Goal: Task Accomplishment & Management: Complete application form

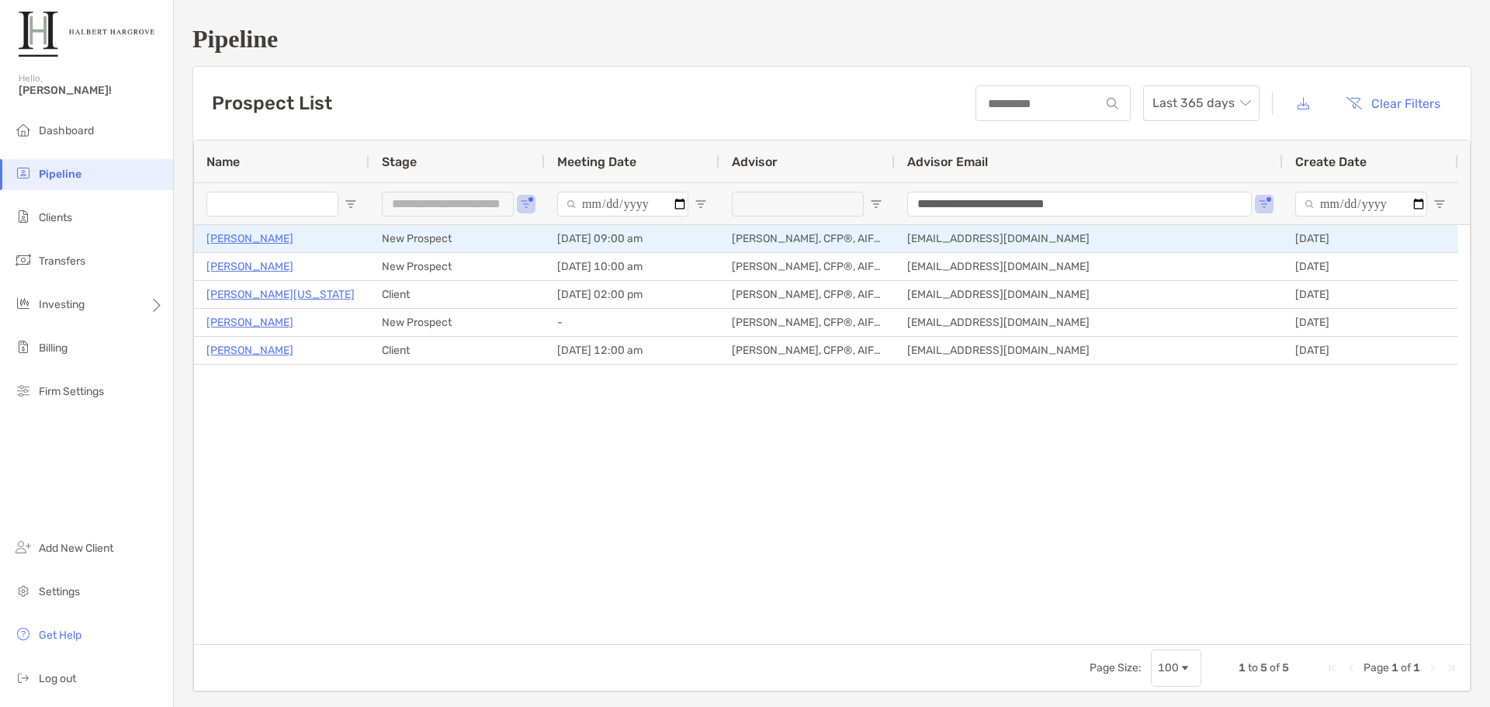
click at [249, 238] on p "Tleytmas Stephenson" at bounding box center [249, 238] width 87 height 19
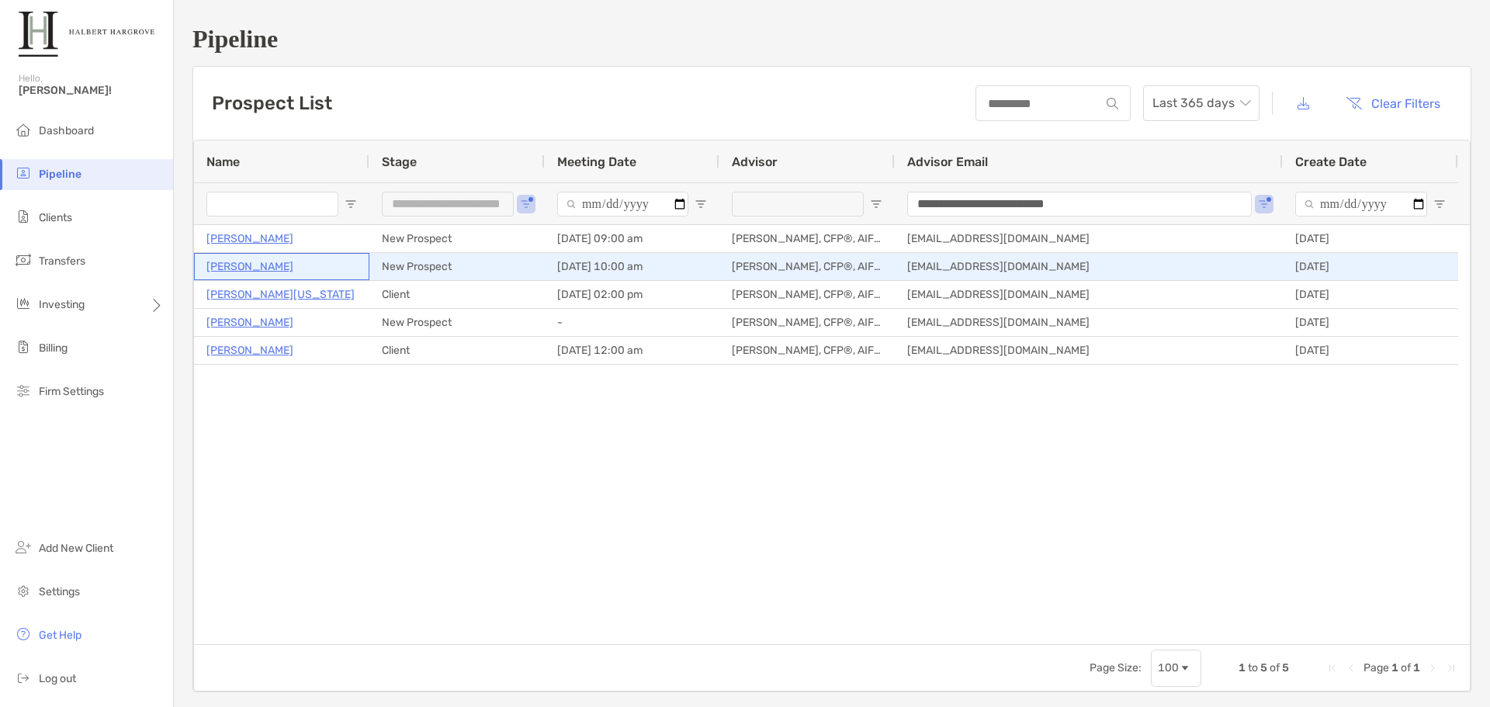
click at [241, 265] on p "[PERSON_NAME]" at bounding box center [249, 266] width 87 height 19
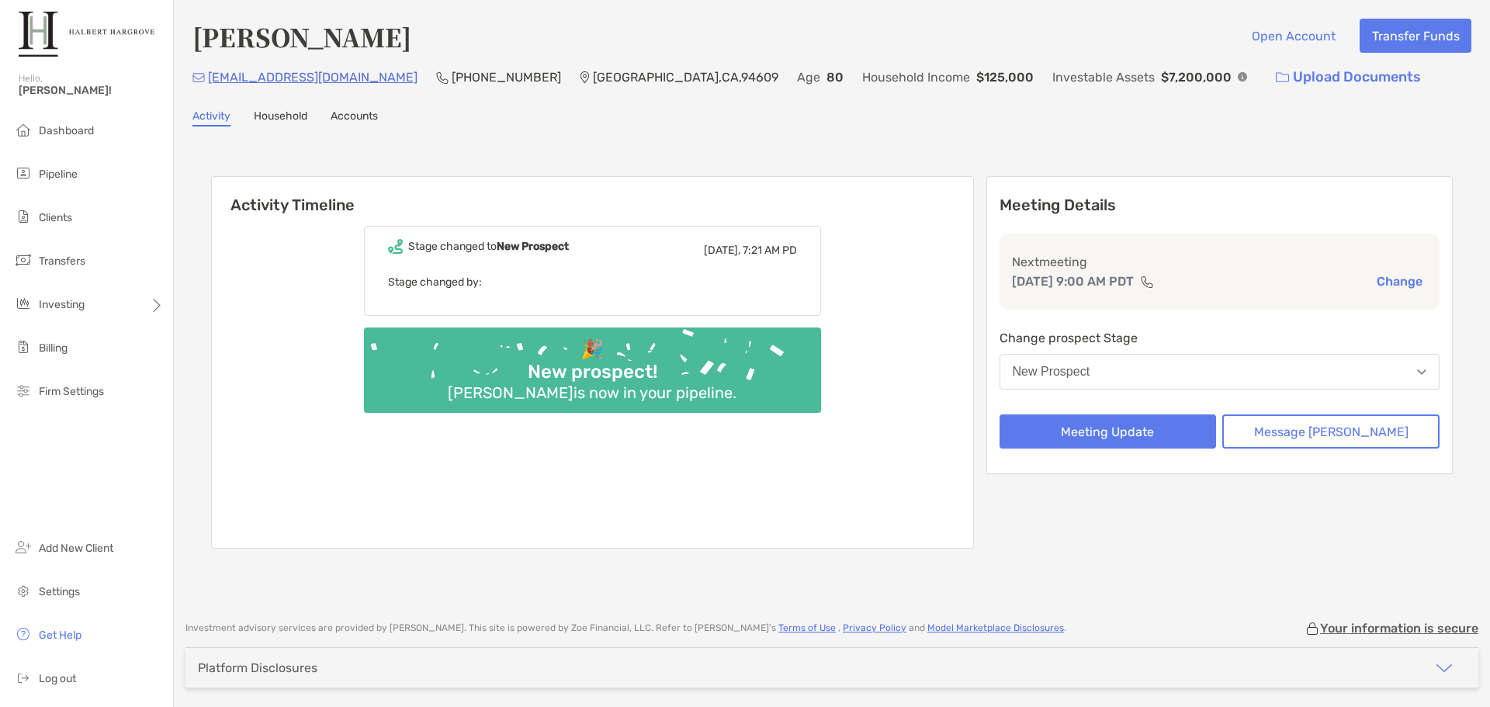
click at [269, 113] on link "Household" at bounding box center [281, 117] width 54 height 17
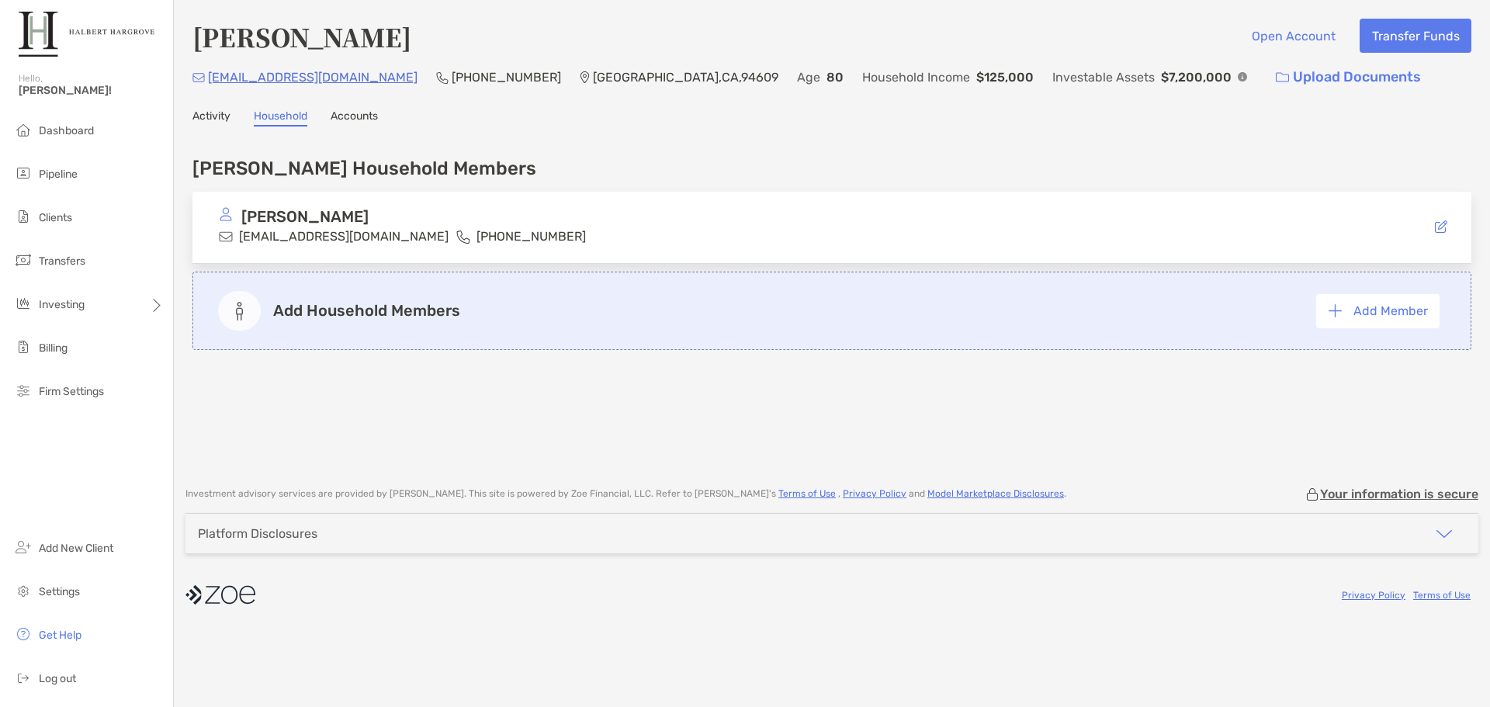
click at [359, 241] on p "tlestephv@gmail.com" at bounding box center [344, 236] width 210 height 19
drag, startPoint x: 360, startPoint y: 238, endPoint x: 231, endPoint y: 240, distance: 129.6
click at [231, 240] on div "tlestephv@gmail.com" at bounding box center [334, 236] width 230 height 19
copy div "tlestephv@gmail.com"
click at [222, 121] on link "Activity" at bounding box center [212, 117] width 38 height 17
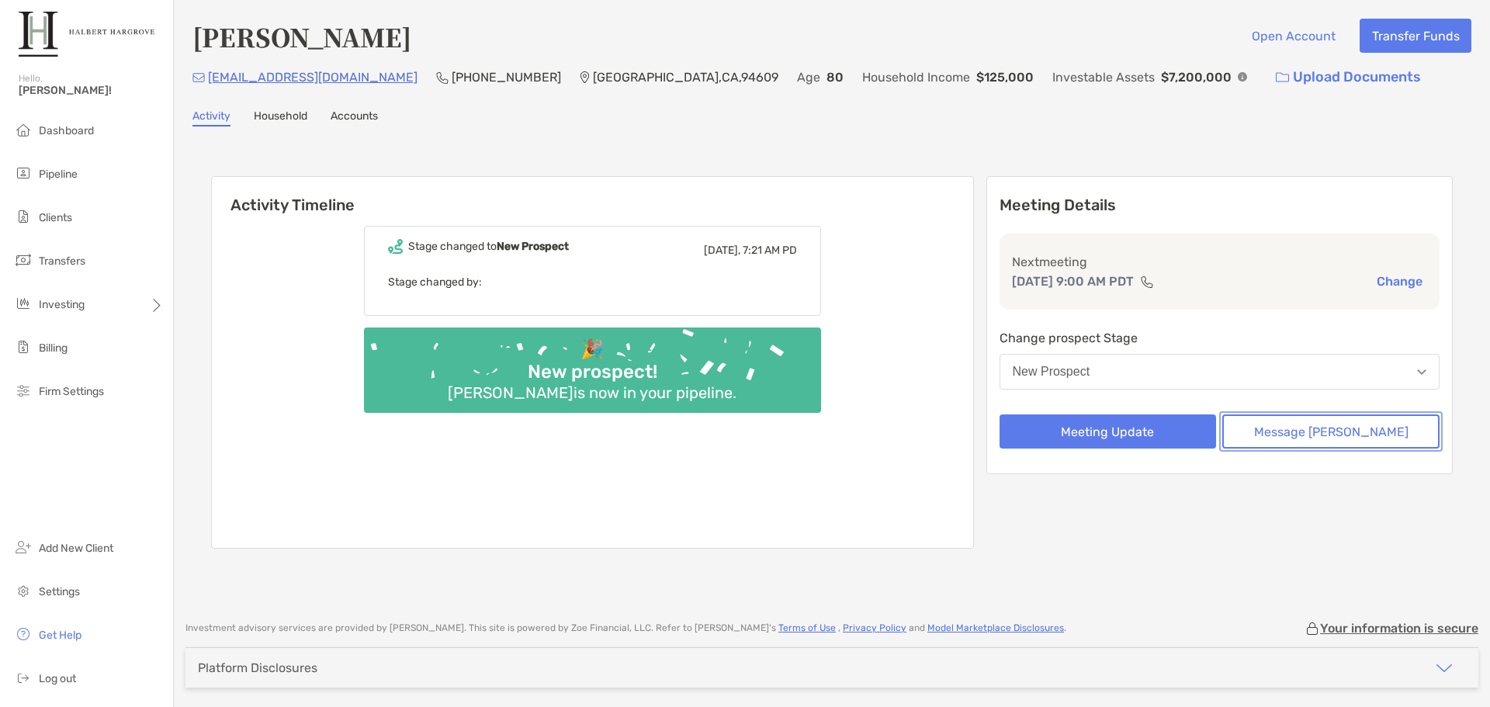
click at [1337, 434] on button "Message [PERSON_NAME]" at bounding box center [1331, 431] width 217 height 34
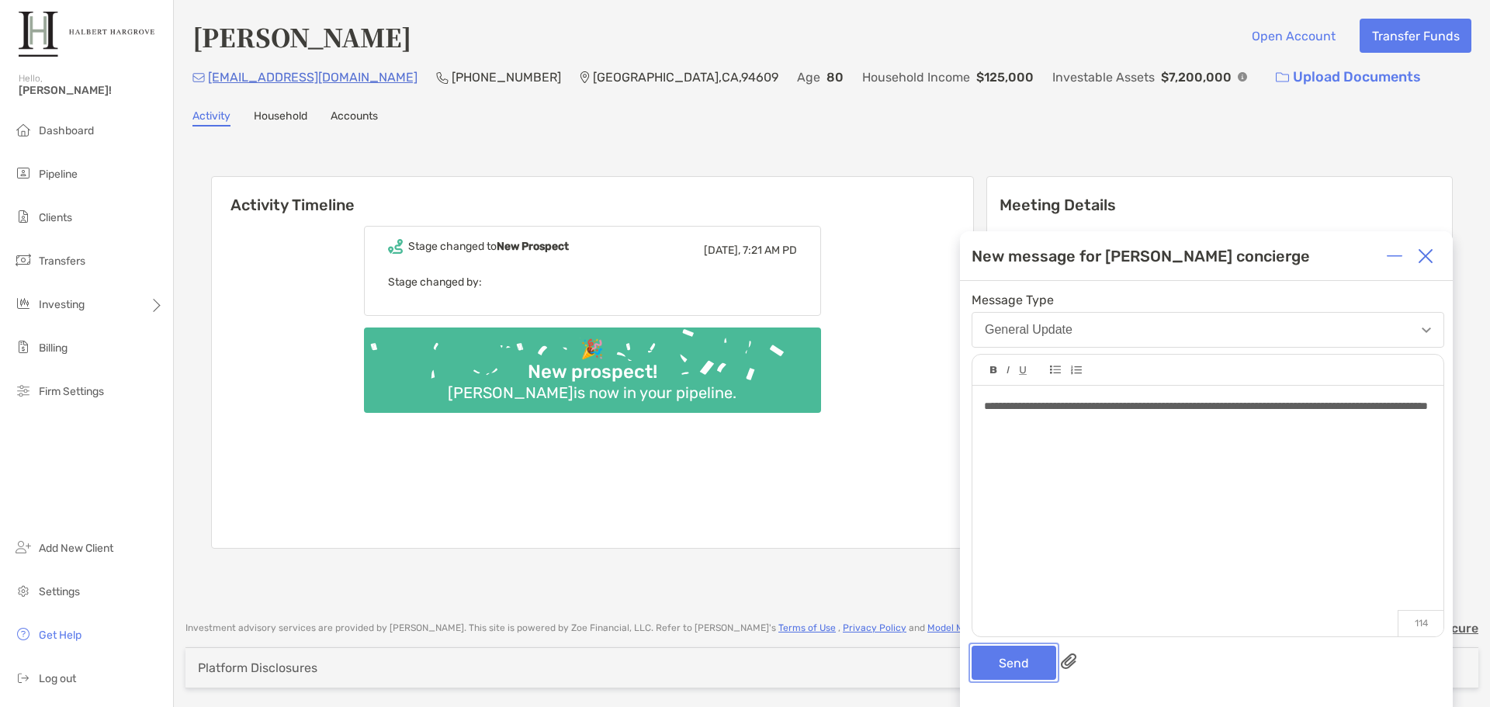
click at [1014, 664] on button "Send" at bounding box center [1014, 663] width 85 height 34
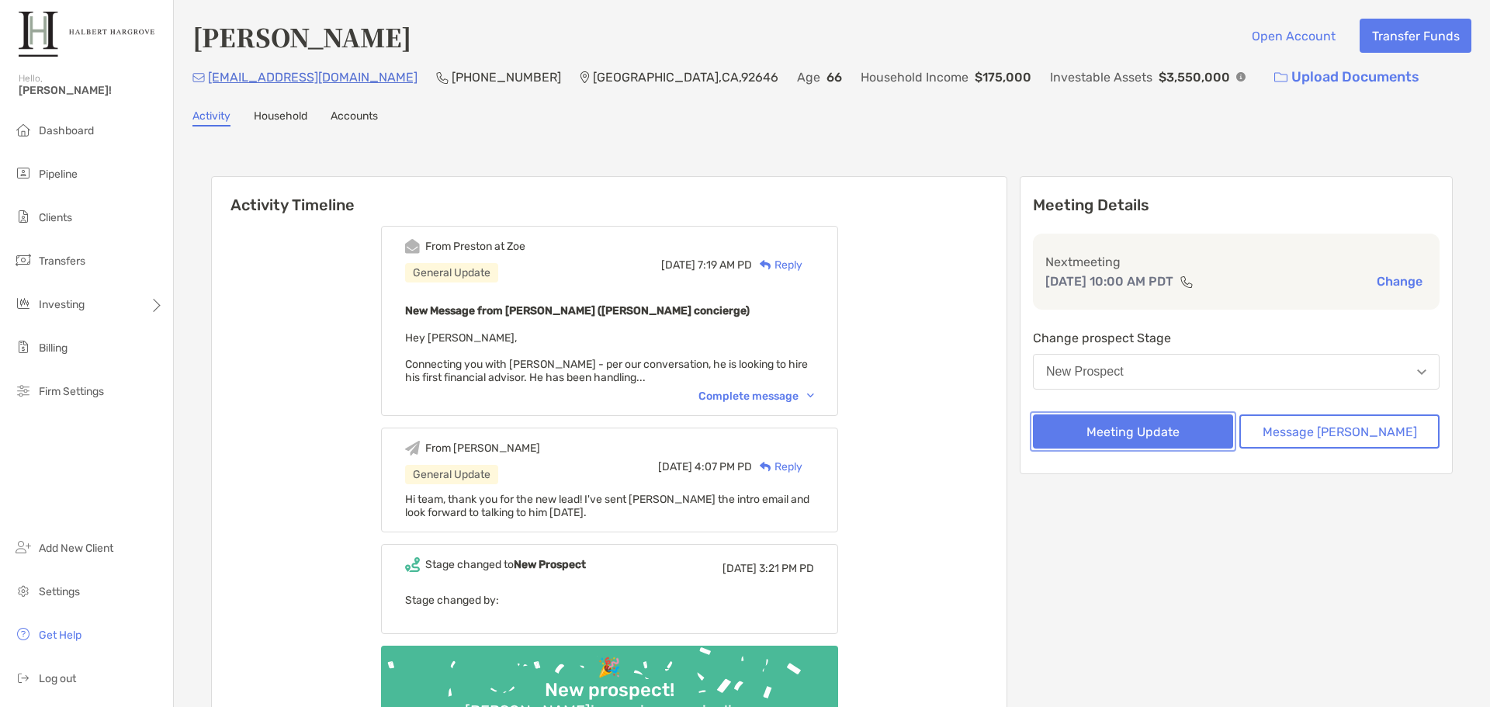
click at [1186, 432] on button "Meeting Update" at bounding box center [1133, 431] width 200 height 34
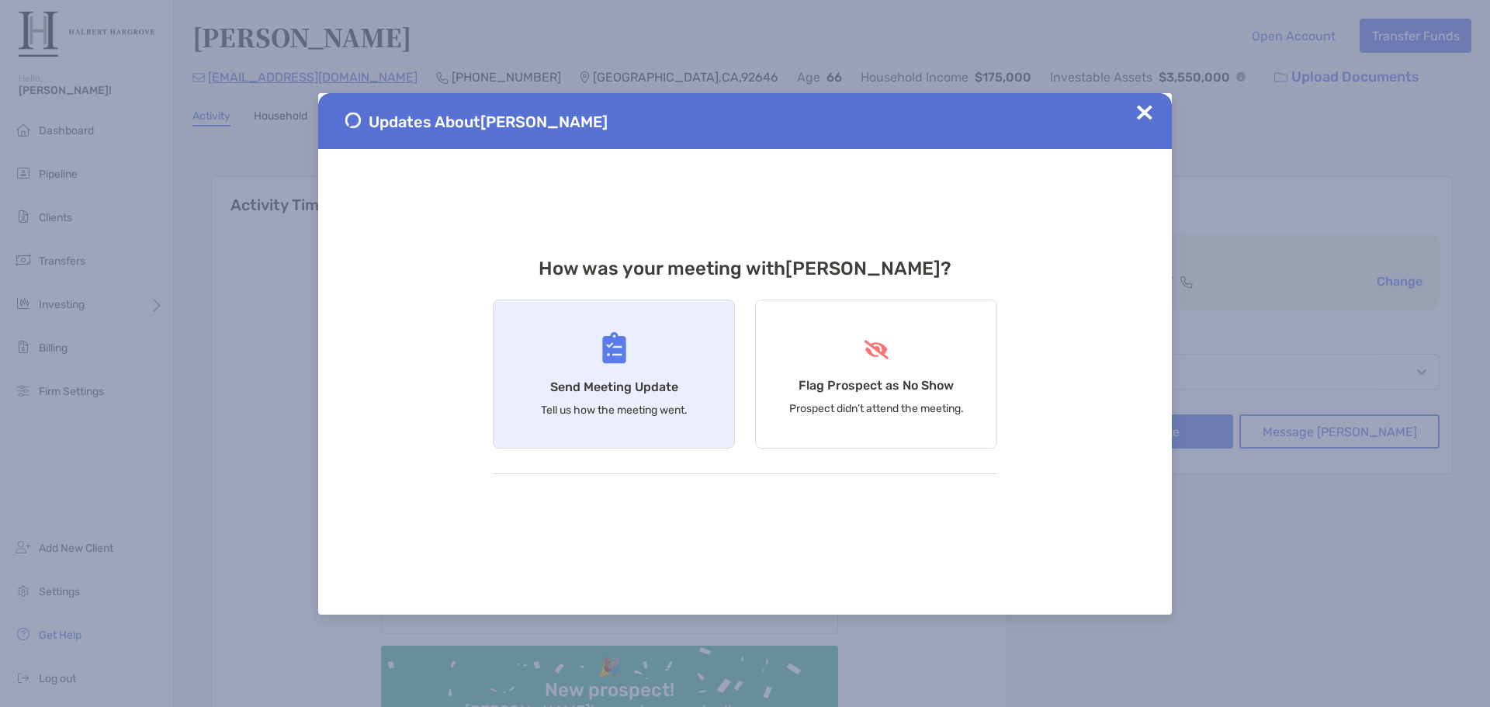
click at [611, 380] on h4 "Send Meeting Update" at bounding box center [614, 387] width 128 height 15
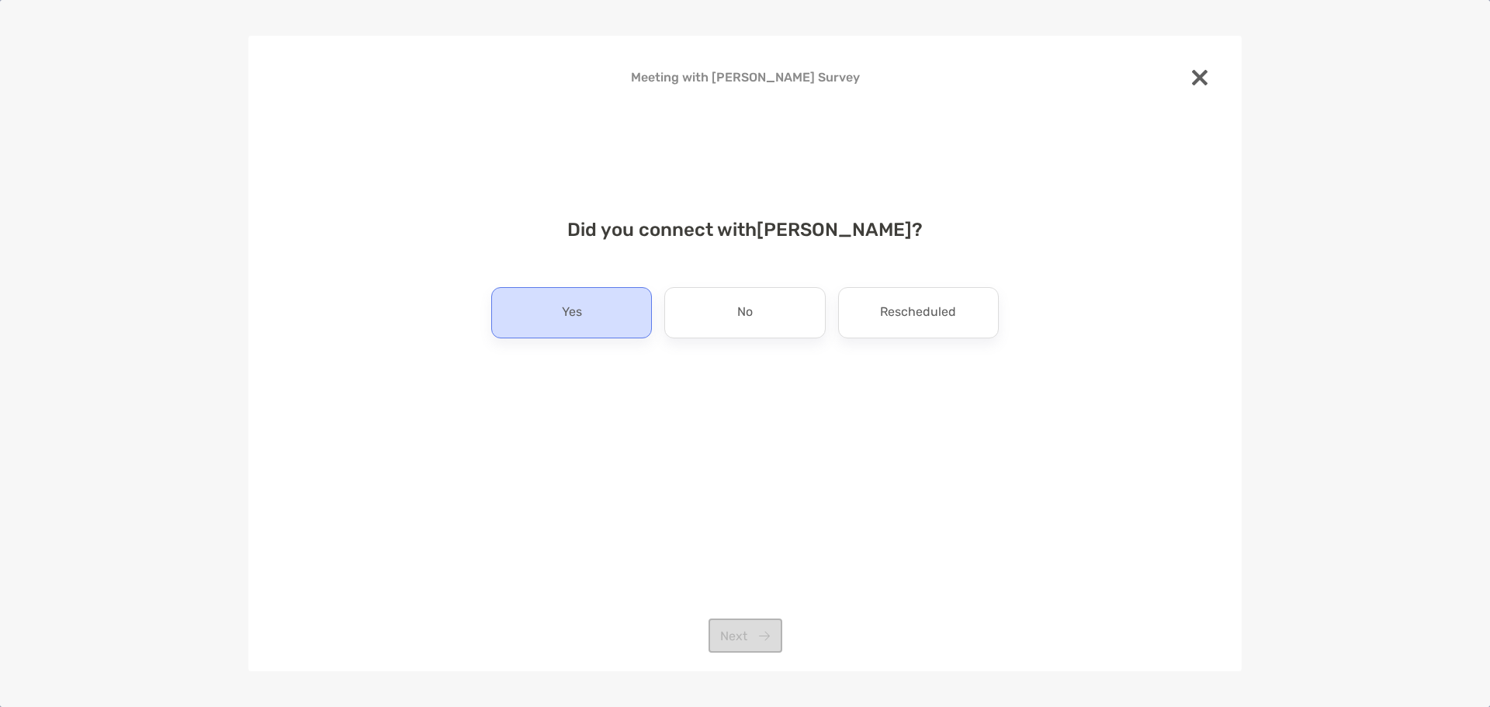
click at [587, 314] on div "Yes" at bounding box center [571, 312] width 161 height 51
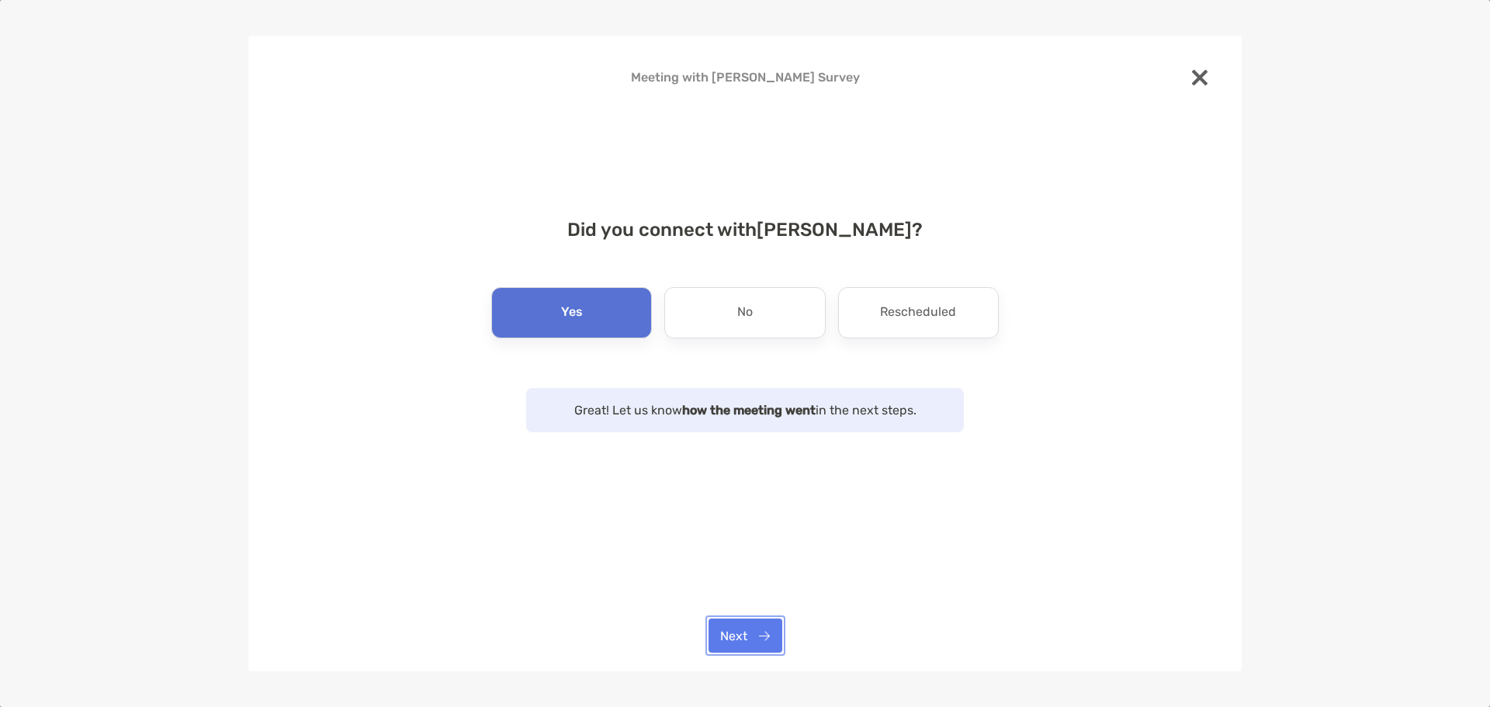
click at [751, 632] on button "Next" at bounding box center [746, 636] width 74 height 34
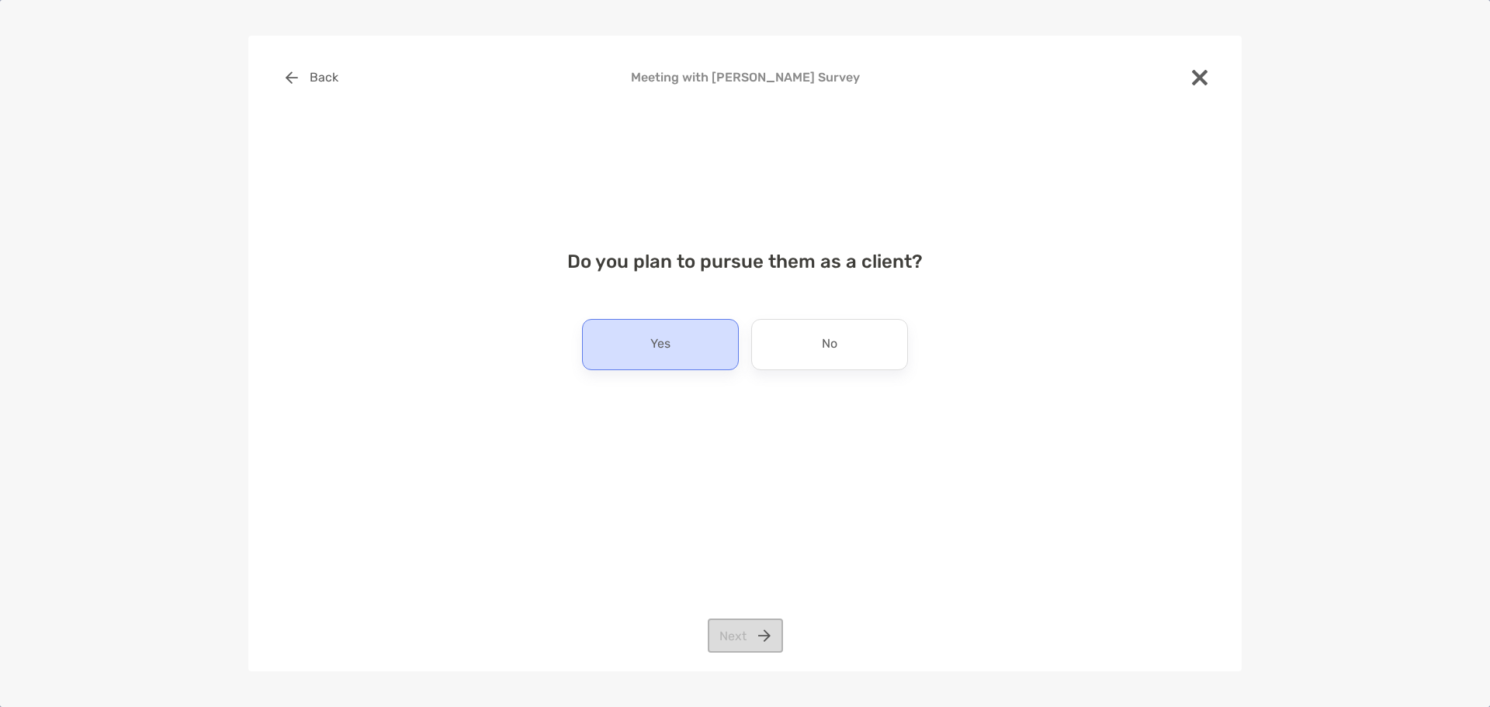
click at [665, 344] on p "Yes" at bounding box center [660, 344] width 20 height 25
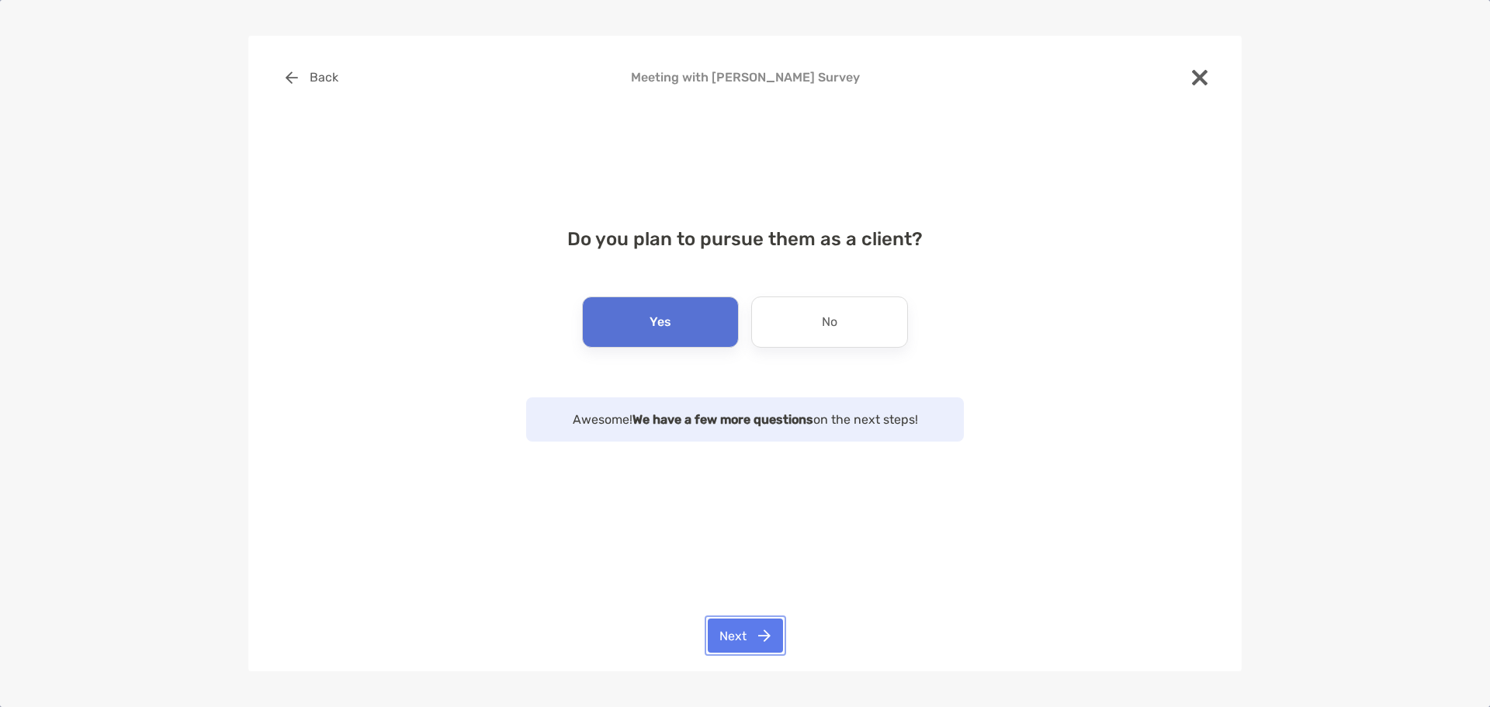
click at [757, 640] on button "Next" at bounding box center [745, 636] width 75 height 34
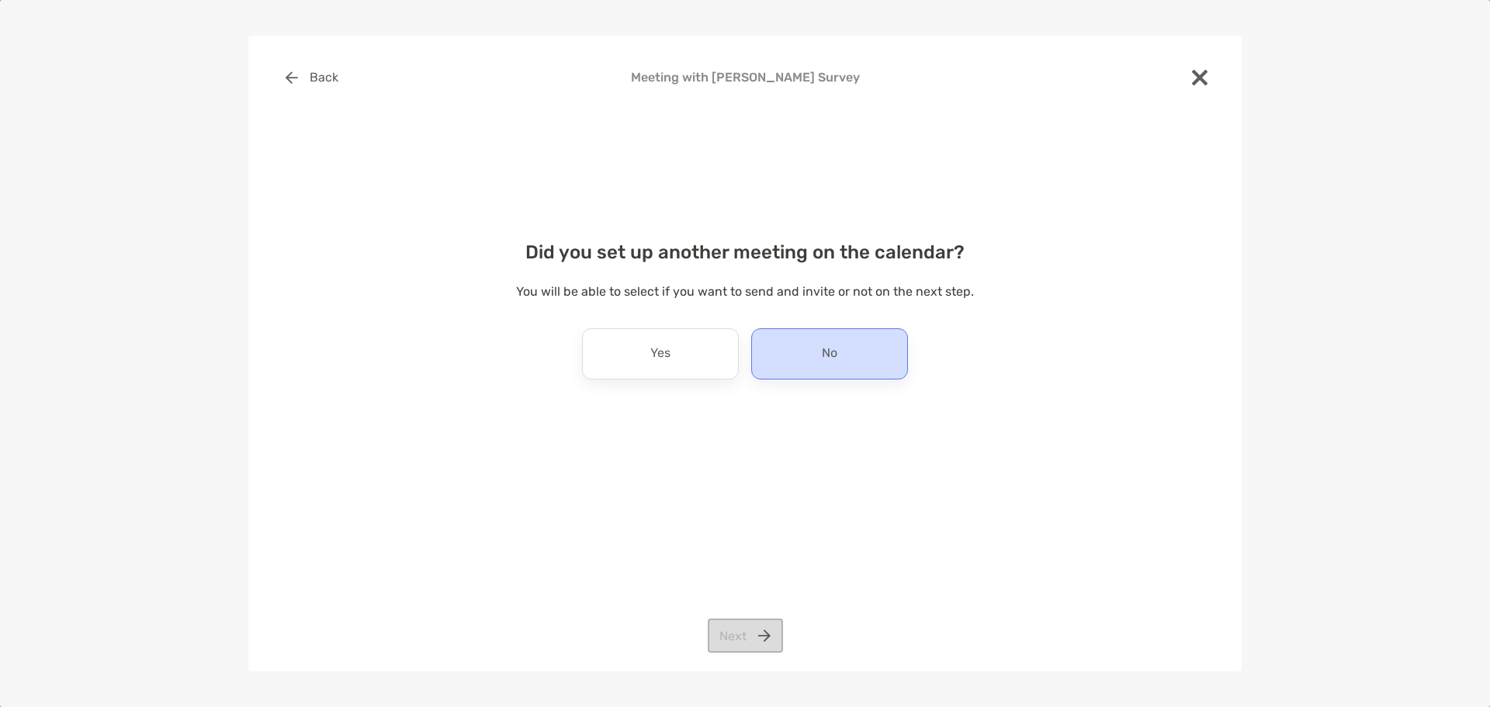
click at [812, 356] on div "No" at bounding box center [829, 353] width 157 height 51
click at [750, 648] on button "Next" at bounding box center [745, 636] width 75 height 34
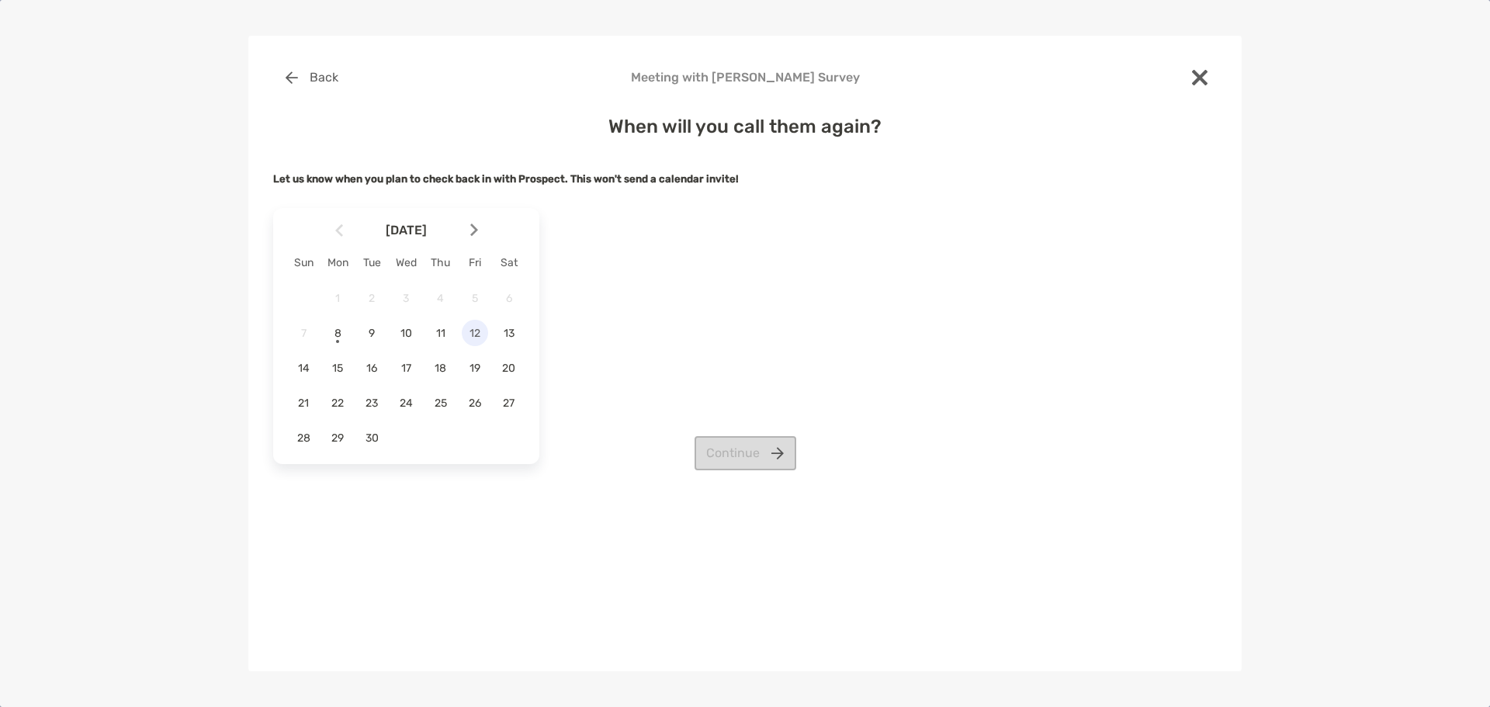
click at [483, 333] on span "12" at bounding box center [475, 333] width 26 height 13
click at [743, 449] on button "Continue" at bounding box center [746, 453] width 102 height 34
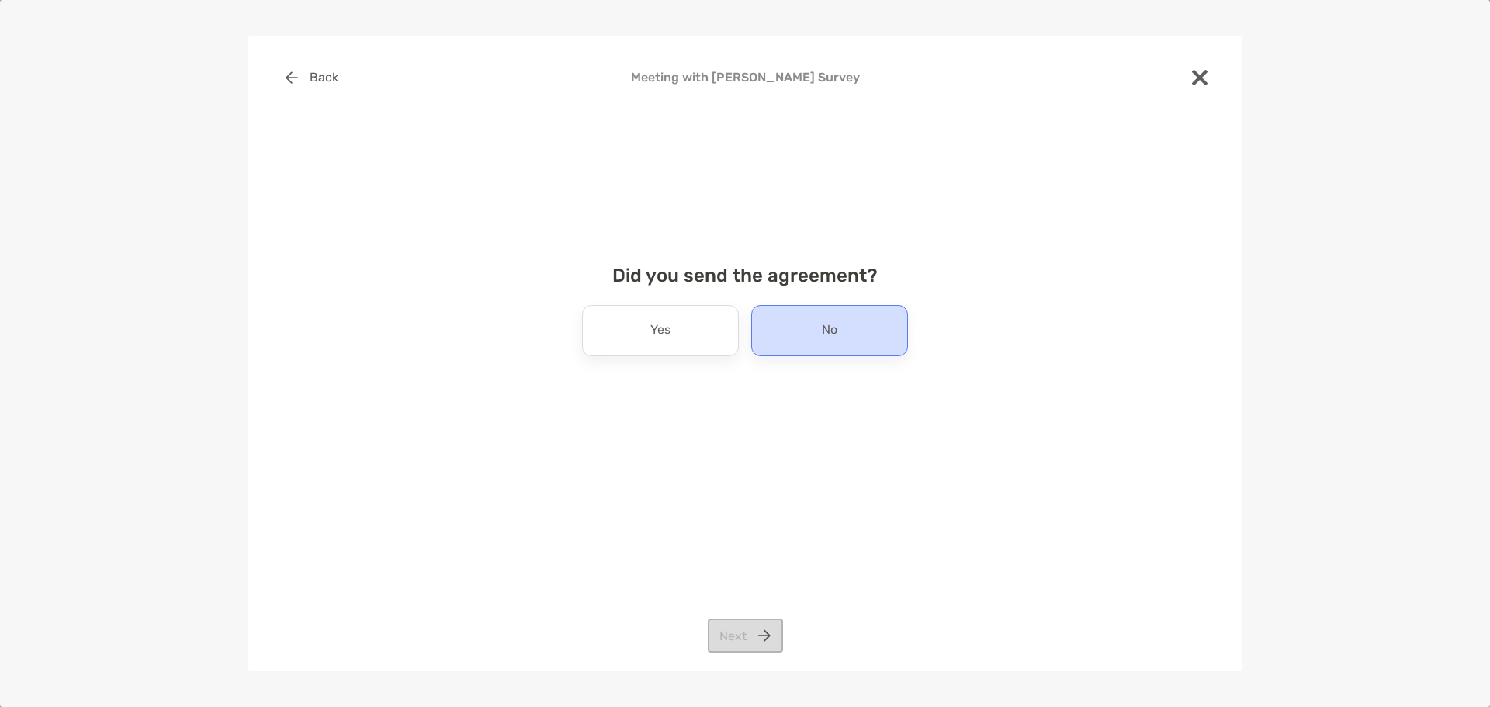
click at [856, 337] on div "No" at bounding box center [829, 330] width 157 height 51
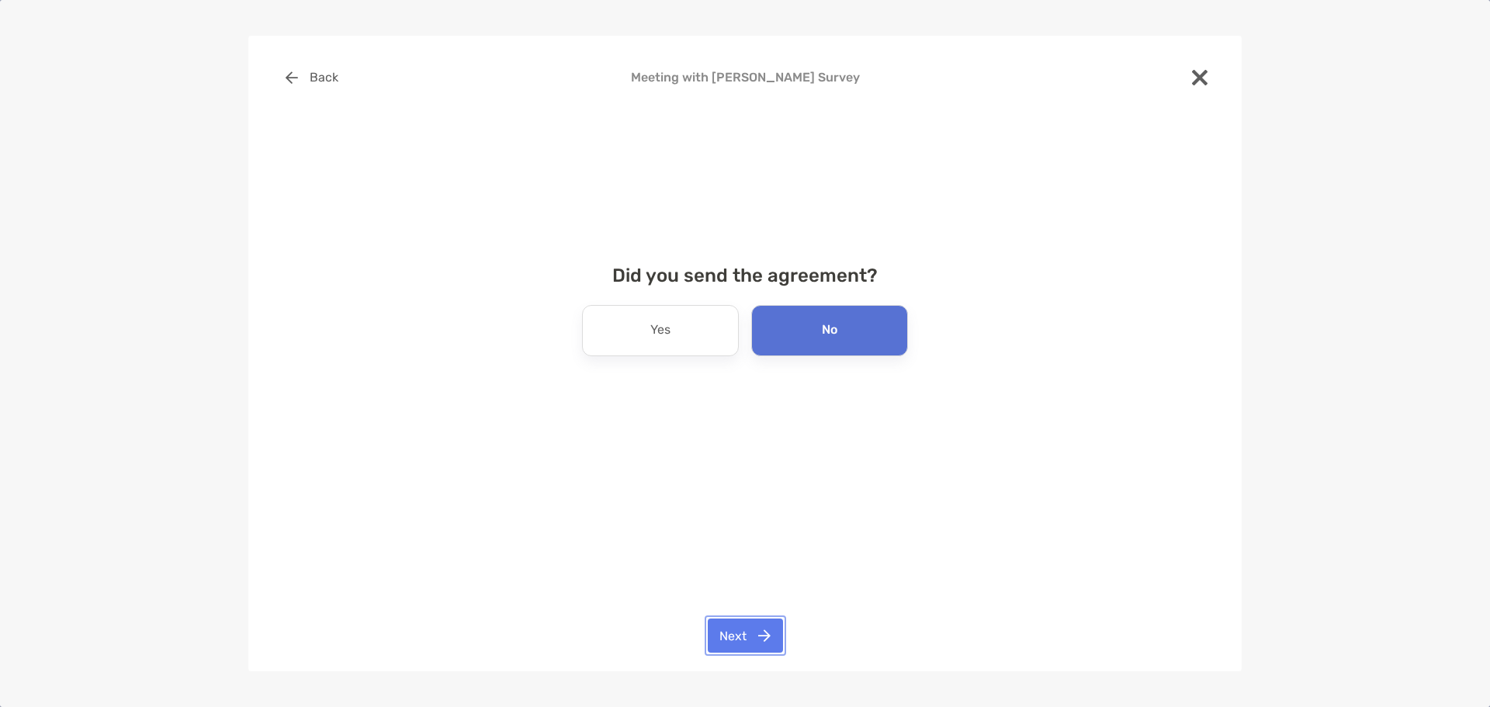
click at [734, 626] on button "Next" at bounding box center [745, 636] width 75 height 34
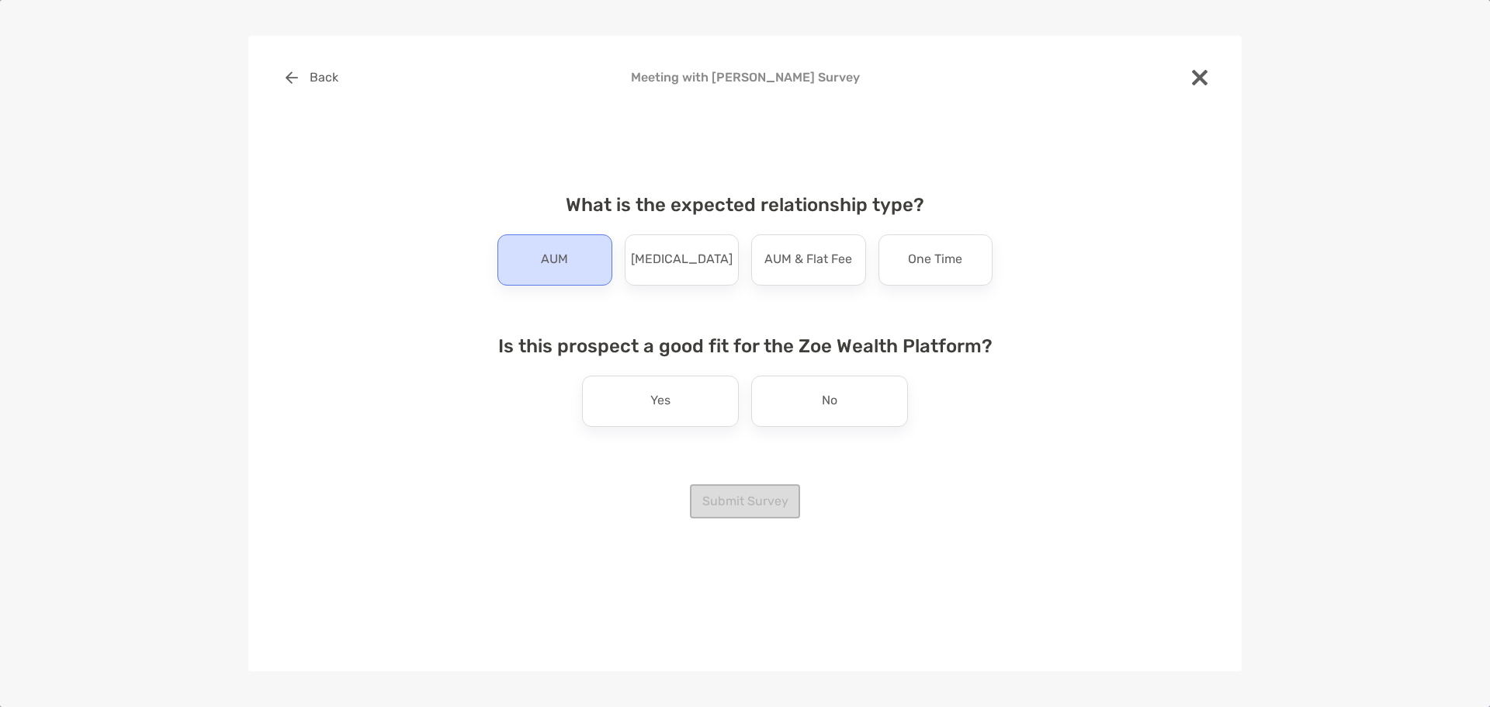
click at [530, 269] on div "AUM" at bounding box center [555, 259] width 115 height 51
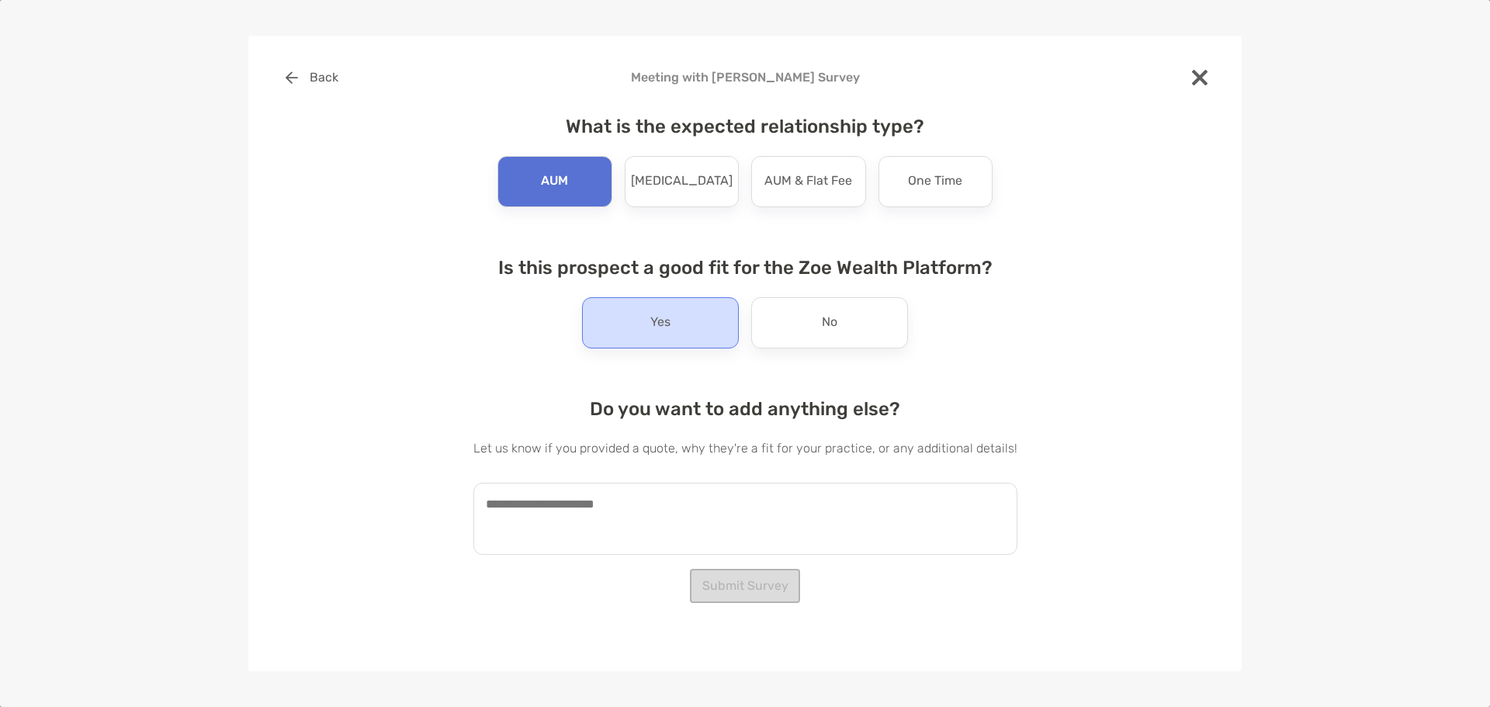
click at [690, 324] on div "Yes" at bounding box center [660, 322] width 157 height 51
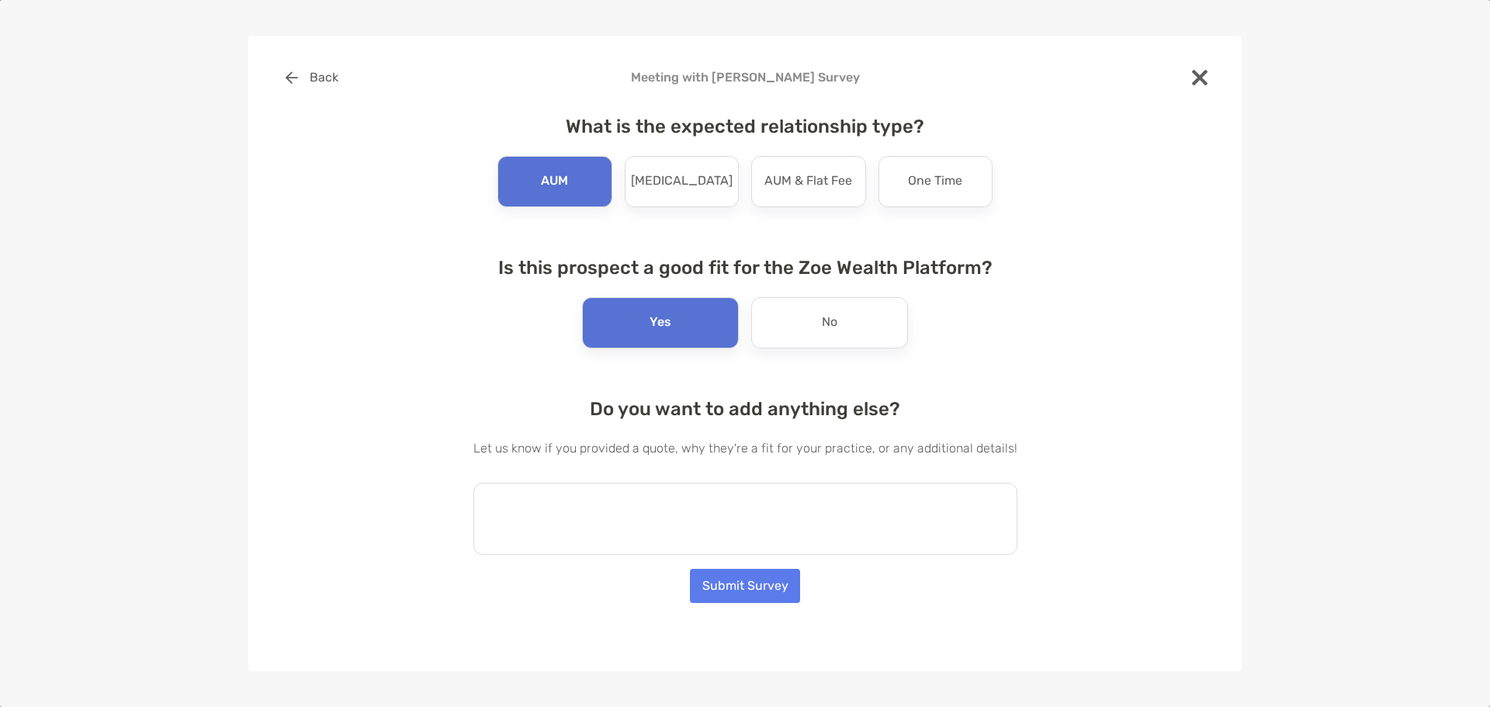
click at [709, 524] on textarea at bounding box center [745, 519] width 544 height 72
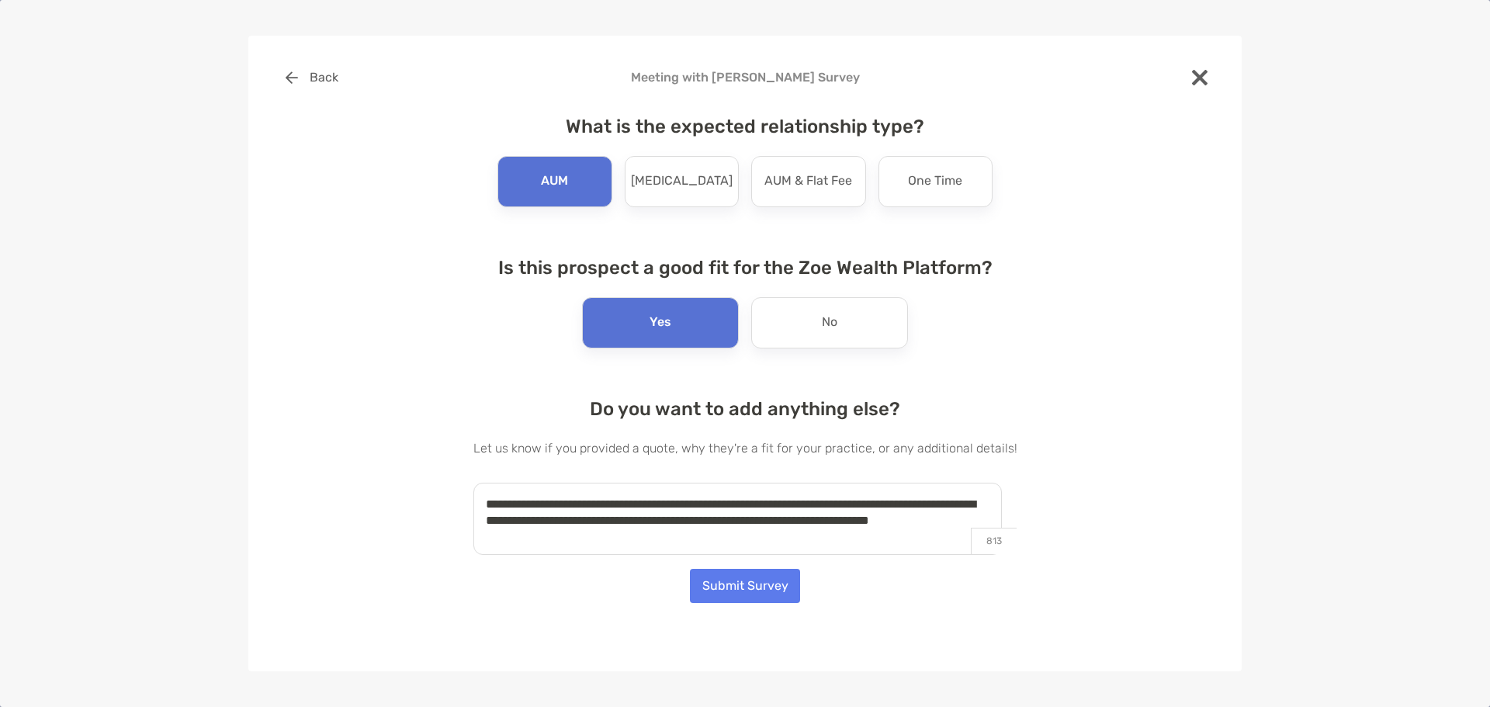
click at [680, 541] on textarea "**********" at bounding box center [737, 519] width 529 height 72
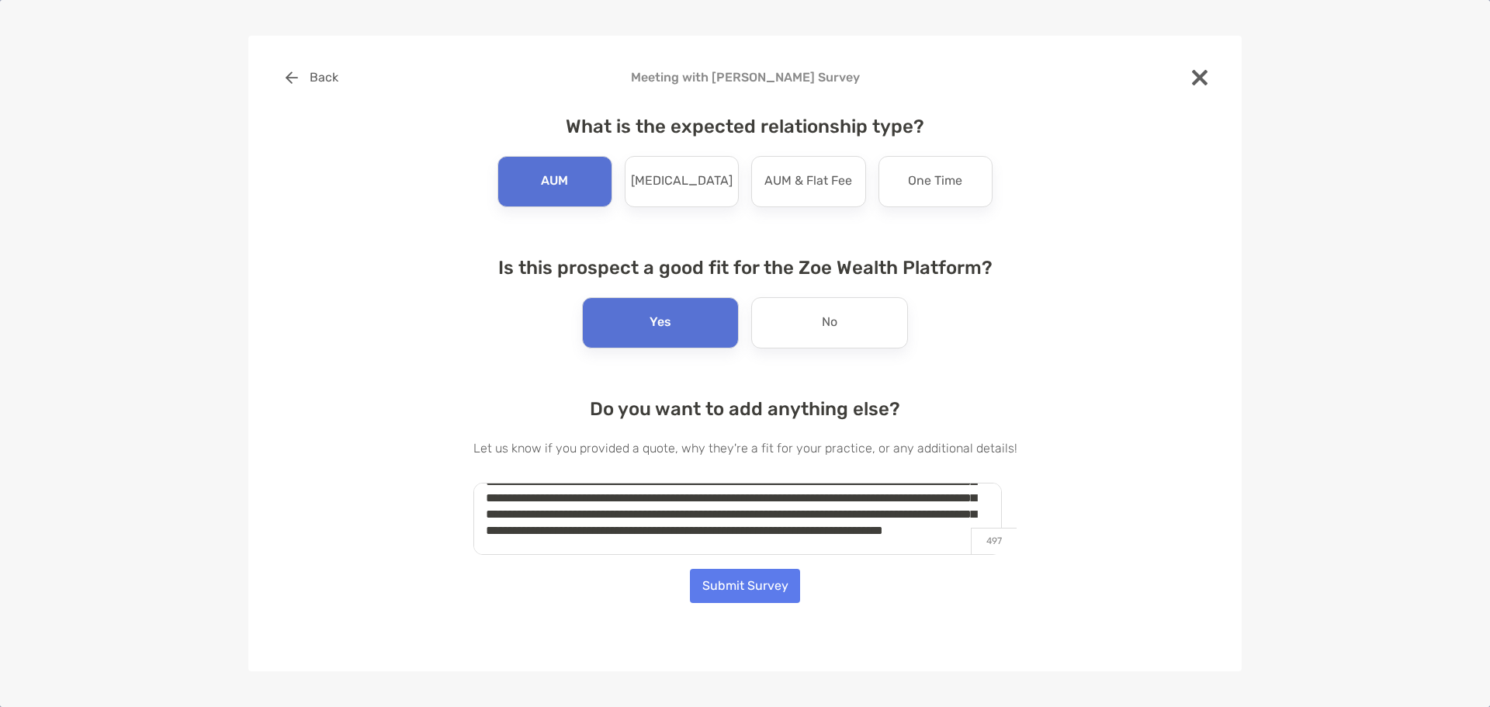
scroll to position [55, 0]
type textarea "**********"
click at [433, 577] on div "**********" at bounding box center [745, 354] width 994 height 636
click at [728, 587] on button "Submit Survey" at bounding box center [745, 586] width 110 height 34
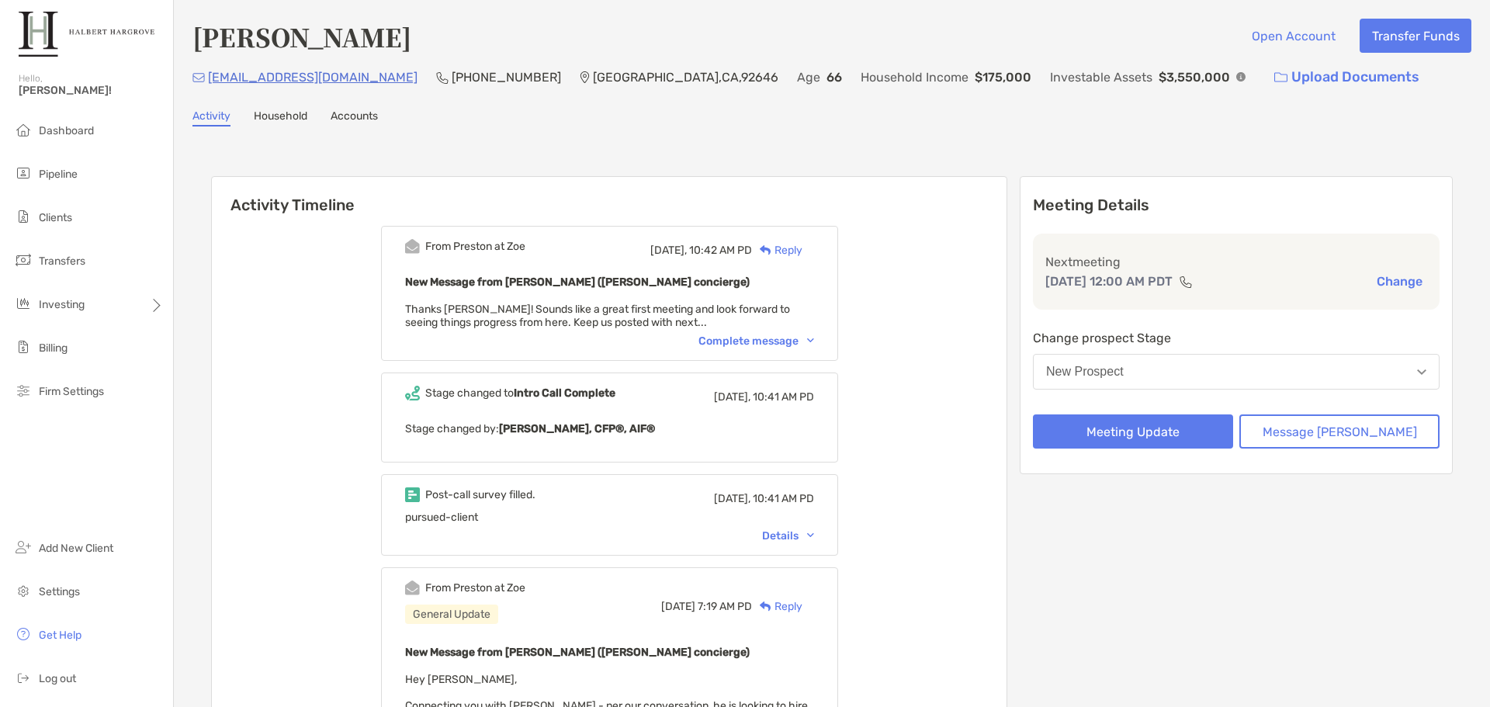
click at [766, 347] on div "Complete message" at bounding box center [757, 341] width 116 height 13
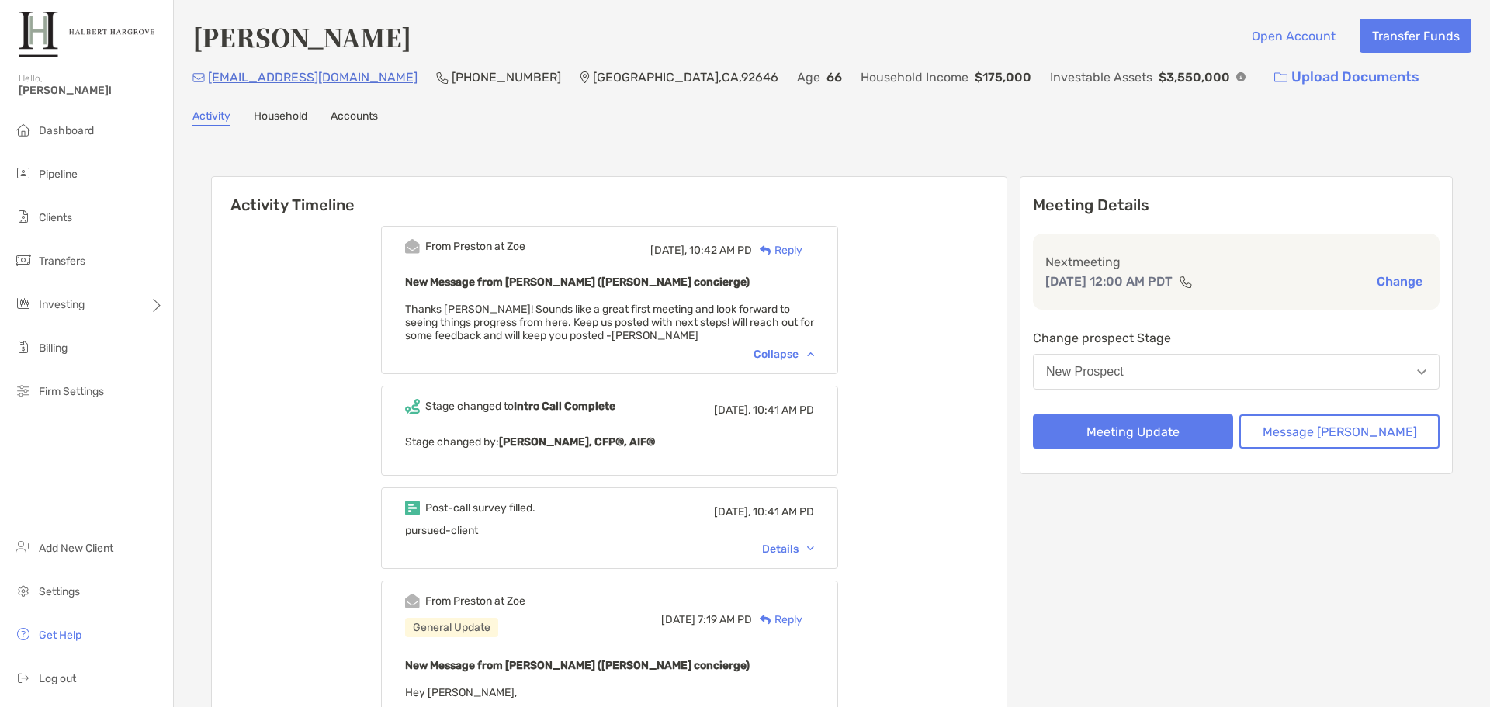
click at [802, 351] on div "Collapse" at bounding box center [784, 354] width 61 height 13
